Goal: Task Accomplishment & Management: Complete application form

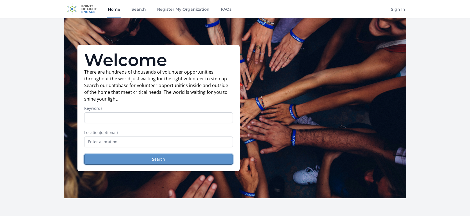
click at [109, 161] on button "Search" at bounding box center [158, 159] width 149 height 11
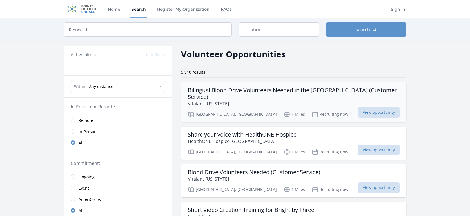
click at [247, 86] on div "Bilingual Blood Drive Volunteers Needed in the Denver Metro (Customer Service) …" at bounding box center [293, 102] width 225 height 40
click at [250, 60] on h2 "Volunteer Opportunities" at bounding box center [233, 54] width 104 height 13
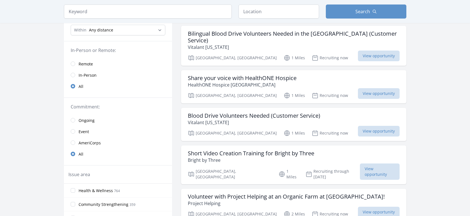
scroll to position [57, 0]
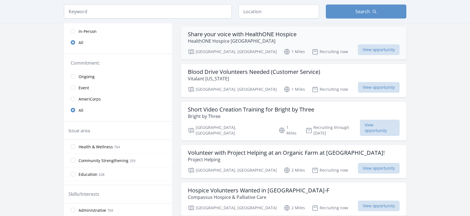
scroll to position [99, 0]
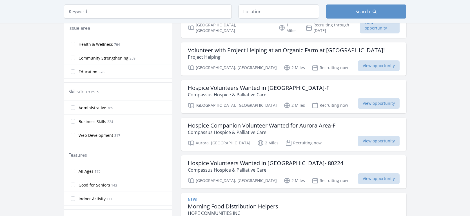
scroll to position [204, 0]
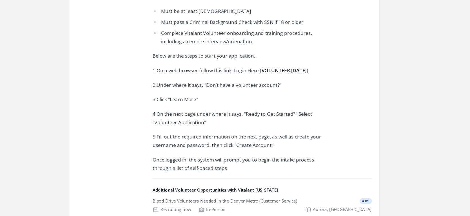
scroll to position [337, 0]
